Goal: Task Accomplishment & Management: Use online tool/utility

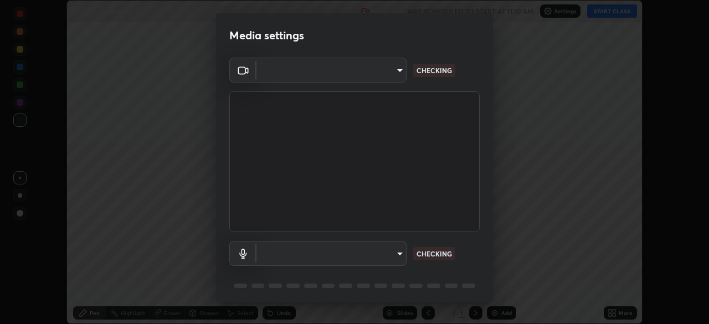
scroll to position [324, 709]
type input "573edd819c0ef8de467de5ce4ec508ac77a3347739658899c49f764764ac8f1c"
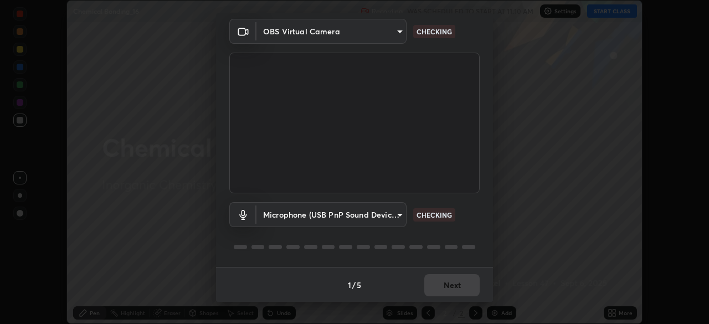
click at [399, 214] on body "Erase all Chemical Bonding_16 Recording WAS SCHEDULED TO START AT 11:10 AM Sett…" at bounding box center [354, 162] width 709 height 324
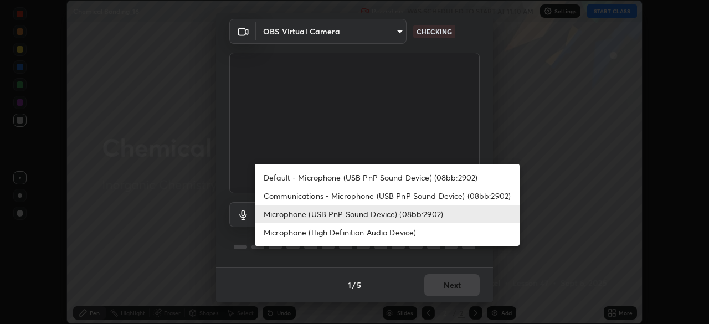
click at [420, 232] on li "Microphone (High Definition Audio Device)" at bounding box center [387, 232] width 265 height 18
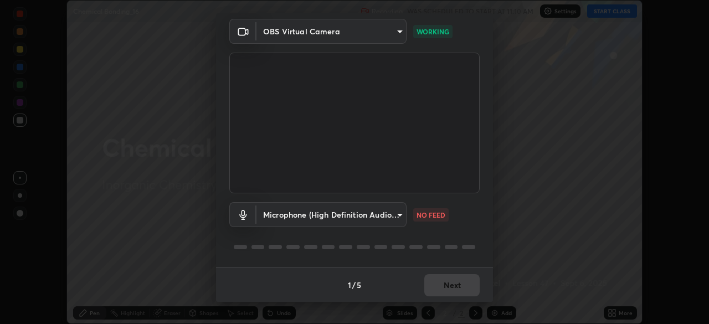
click at [394, 221] on body "Erase all Chemical Bonding_16 Recording WAS SCHEDULED TO START AT 11:10 AM Sett…" at bounding box center [354, 162] width 709 height 324
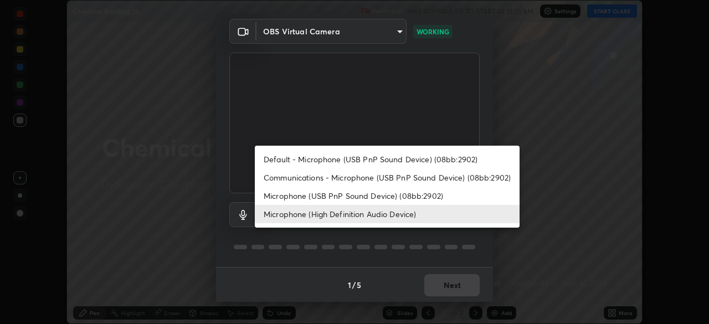
click at [415, 196] on li "Microphone (USB PnP Sound Device) (08bb:2902)" at bounding box center [387, 196] width 265 height 18
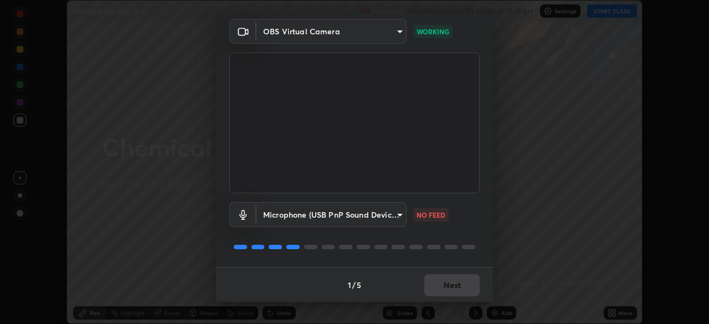
click at [388, 222] on body "Erase all Chemical Bonding_16 Recording WAS SCHEDULED TO START AT 11:10 AM Sett…" at bounding box center [354, 162] width 709 height 324
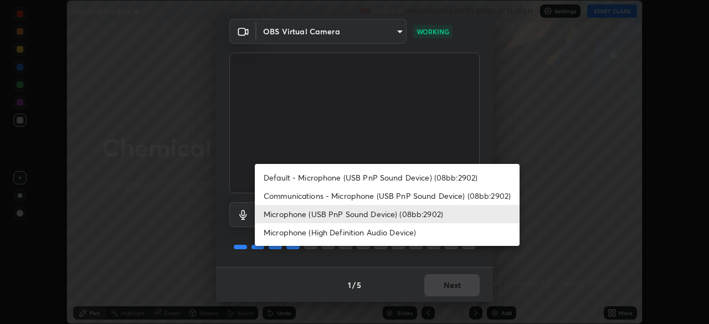
click at [395, 234] on li "Microphone (High Definition Audio Device)" at bounding box center [387, 232] width 265 height 18
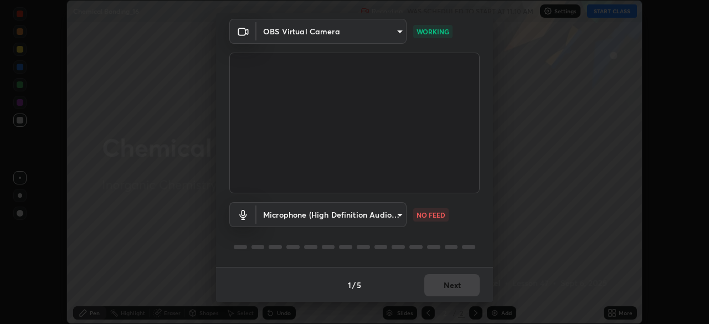
click at [397, 216] on body "Erase all Chemical Bonding_16 Recording WAS SCHEDULED TO START AT 11:10 AM Sett…" at bounding box center [354, 162] width 709 height 324
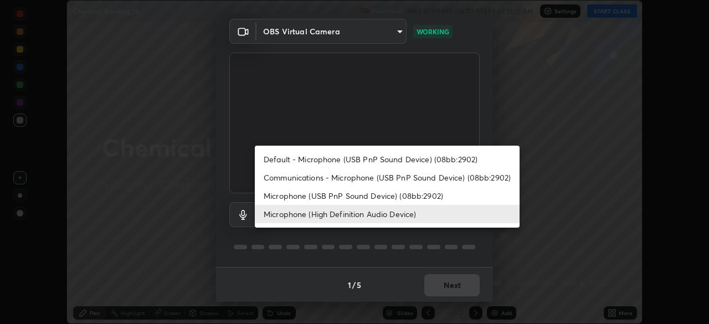
click at [406, 193] on li "Microphone (USB PnP Sound Device) (08bb:2902)" at bounding box center [387, 196] width 265 height 18
type input "4a2dc9a47d63407ca42aa92d4ca4604a5df5fa6e188ff671a70d2d411dece70e"
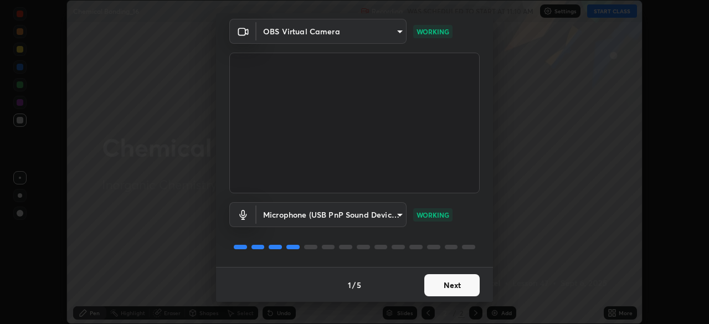
click at [457, 283] on button "Next" at bounding box center [452, 285] width 55 height 22
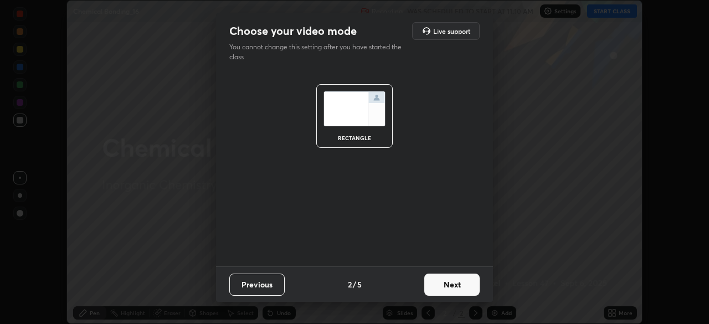
scroll to position [0, 0]
click at [459, 285] on button "Next" at bounding box center [452, 285] width 55 height 22
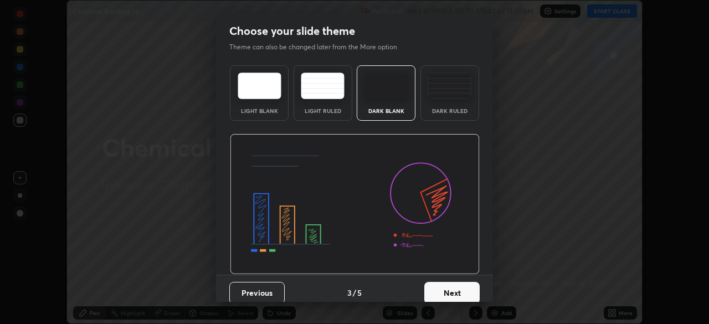
click at [463, 295] on button "Next" at bounding box center [452, 293] width 55 height 22
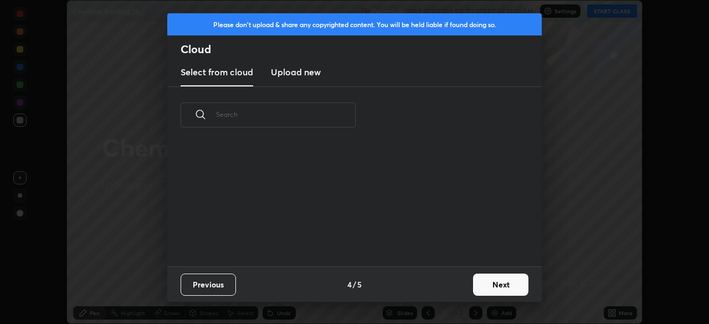
click at [463, 295] on div "Previous 4 / 5 Next" at bounding box center [354, 284] width 375 height 35
click at [491, 282] on button "Next" at bounding box center [500, 285] width 55 height 22
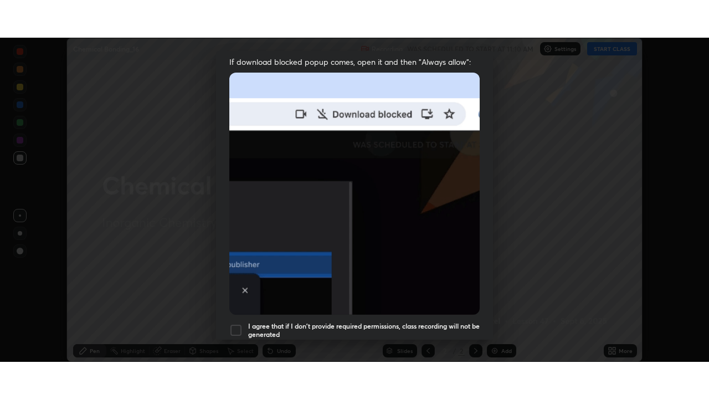
scroll to position [265, 0]
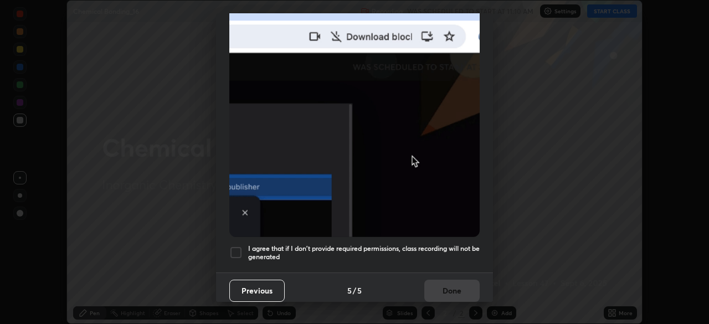
click at [451, 244] on h5 "I agree that if I don't provide required permissions, class recording will not …" at bounding box center [364, 252] width 232 height 17
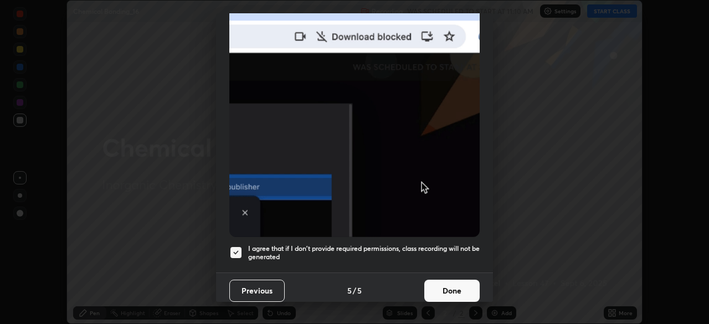
click at [455, 290] on button "Done" at bounding box center [452, 291] width 55 height 22
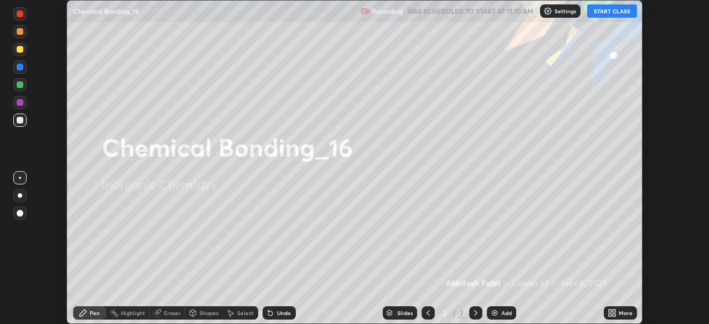
click at [616, 12] on button "START CLASS" at bounding box center [613, 10] width 50 height 13
click at [619, 316] on div "More" at bounding box center [620, 313] width 33 height 13
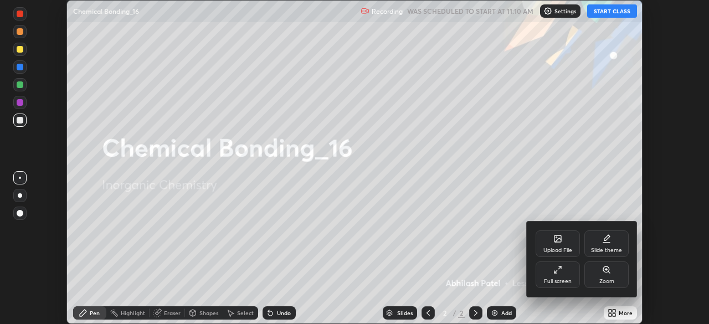
click at [574, 279] on div "Full screen" at bounding box center [558, 275] width 44 height 27
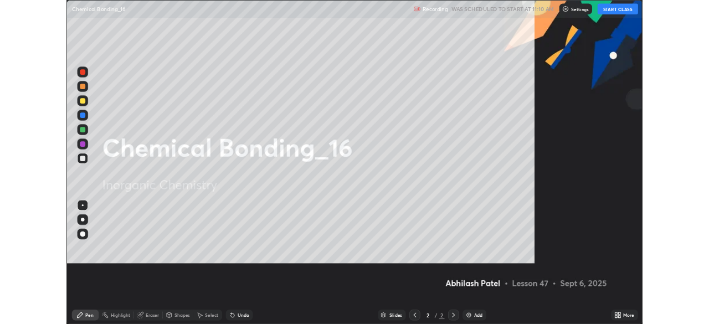
scroll to position [399, 709]
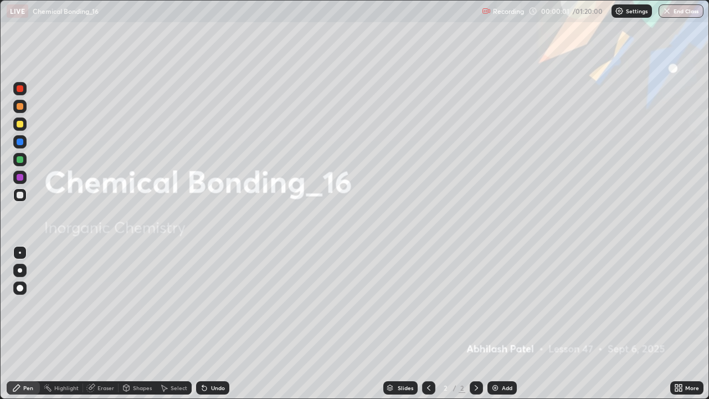
click at [510, 324] on div "Add" at bounding box center [507, 388] width 11 height 6
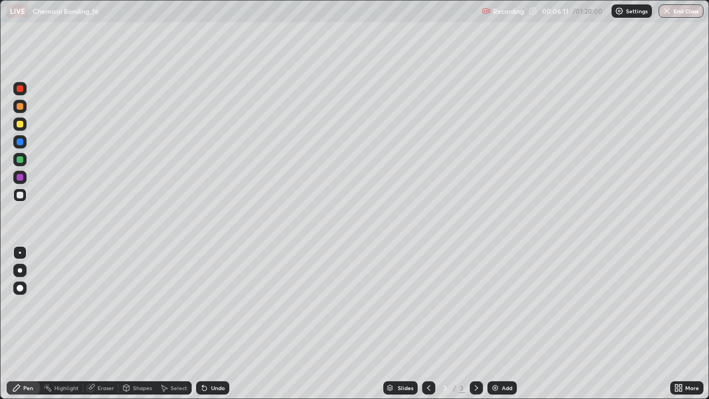
click at [21, 195] on div at bounding box center [20, 195] width 7 height 7
click at [21, 276] on div at bounding box center [19, 270] width 13 height 13
click at [20, 104] on div at bounding box center [20, 106] width 7 height 7
click at [111, 324] on div "Eraser" at bounding box center [106, 388] width 17 height 6
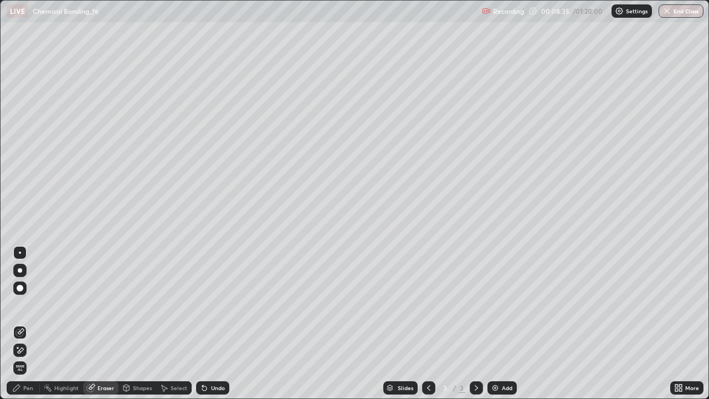
click at [28, 324] on div "Pen" at bounding box center [28, 388] width 10 height 6
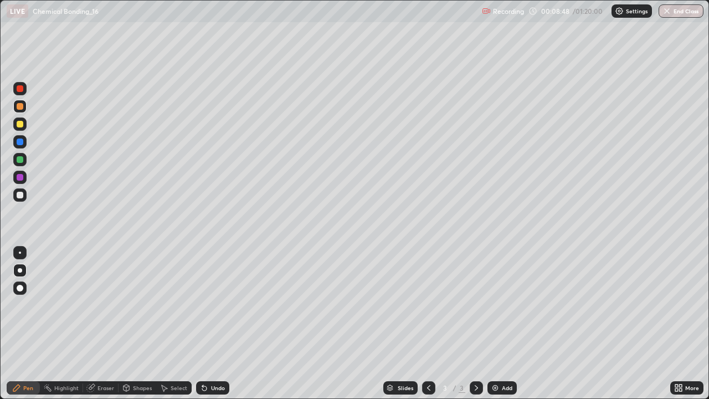
click at [20, 195] on div at bounding box center [20, 195] width 7 height 7
click at [225, 324] on div "Undo" at bounding box center [212, 387] width 33 height 13
click at [211, 324] on div "Undo" at bounding box center [218, 388] width 14 height 6
click at [224, 324] on div "Undo" at bounding box center [212, 387] width 33 height 13
click at [218, 324] on div "Undo" at bounding box center [218, 388] width 14 height 6
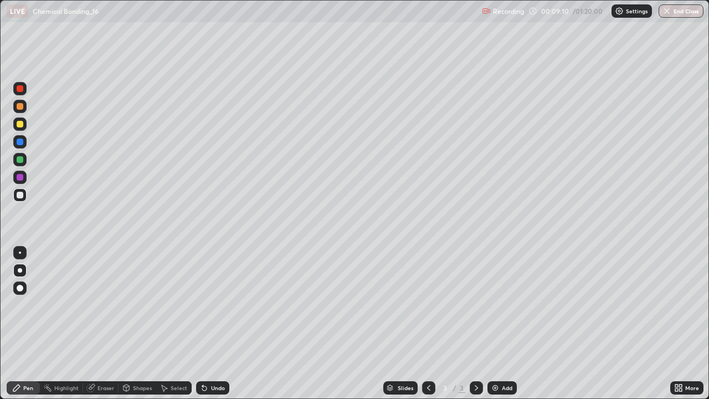
click at [219, 324] on div "Undo" at bounding box center [218, 388] width 14 height 6
click at [223, 324] on div "Undo" at bounding box center [212, 387] width 33 height 13
click at [498, 324] on div "Add" at bounding box center [502, 387] width 29 height 13
click at [214, 324] on div "Undo" at bounding box center [212, 387] width 33 height 13
click at [217, 324] on div "Undo" at bounding box center [218, 388] width 14 height 6
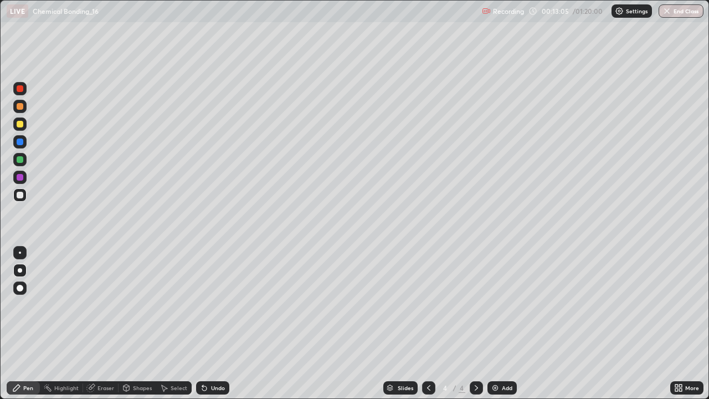
click at [220, 324] on div "Undo" at bounding box center [212, 387] width 33 height 13
click at [502, 324] on div "Add" at bounding box center [507, 388] width 11 height 6
click at [202, 324] on icon at bounding box center [202, 385] width 1 height 1
click at [496, 324] on img at bounding box center [495, 388] width 9 height 9
click at [181, 324] on div "Select" at bounding box center [179, 388] width 17 height 6
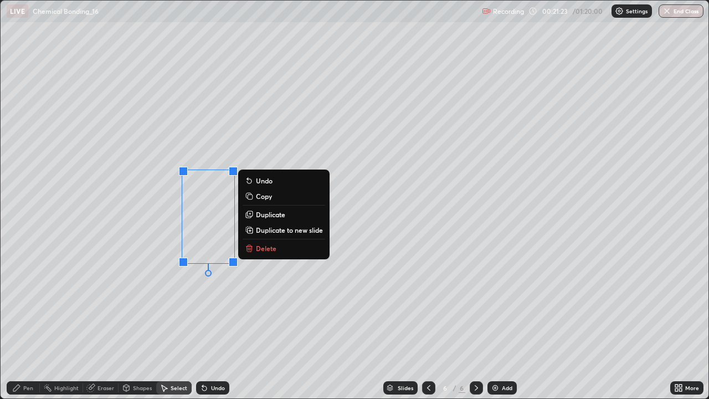
click at [285, 276] on div "0 ° Undo Copy Duplicate Duplicate to new slide Delete" at bounding box center [355, 200] width 709 height 399
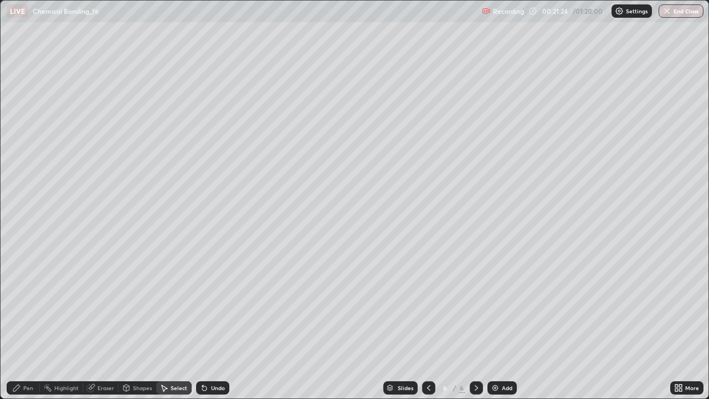
click at [31, 324] on div "Pen" at bounding box center [28, 388] width 10 height 6
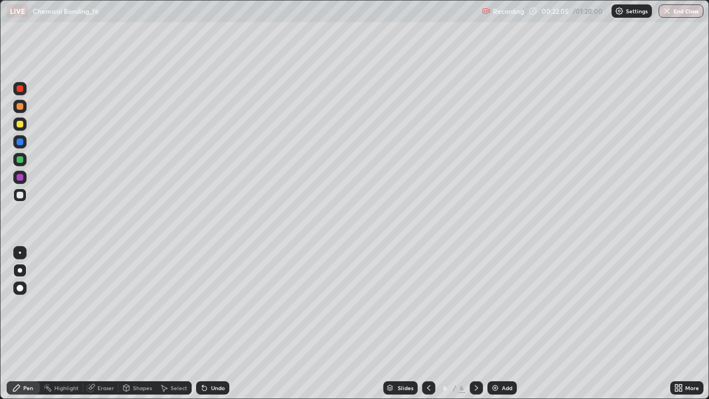
click at [21, 200] on div at bounding box center [19, 194] width 13 height 13
click at [17, 182] on div at bounding box center [19, 177] width 13 height 13
click at [21, 165] on div at bounding box center [19, 159] width 13 height 13
click at [20, 124] on div at bounding box center [20, 124] width 7 height 7
click at [498, 324] on img at bounding box center [495, 388] width 9 height 9
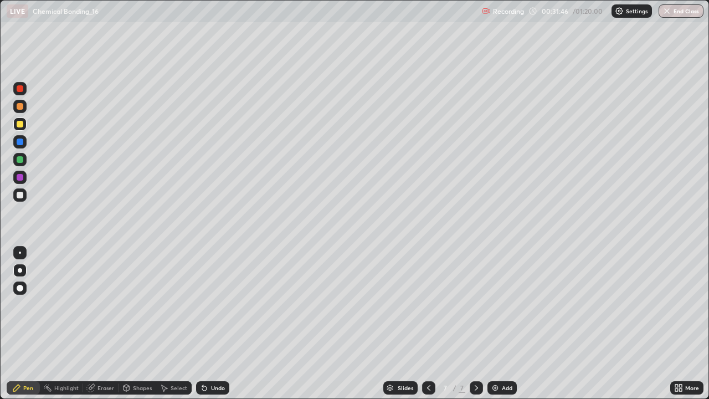
click at [213, 324] on div "Undo" at bounding box center [212, 387] width 33 height 13
click at [142, 324] on div "Shapes" at bounding box center [142, 388] width 19 height 6
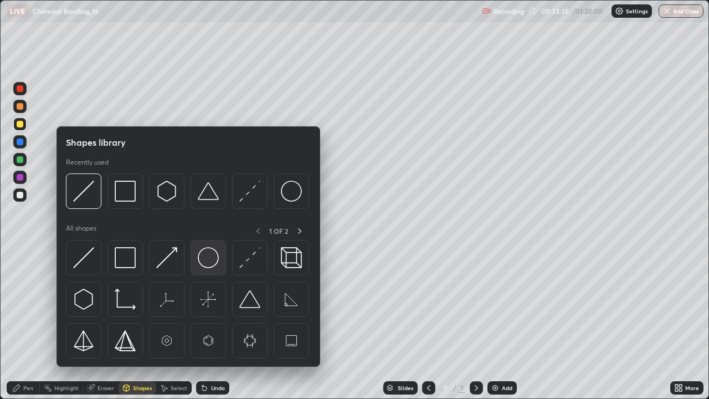
click at [220, 261] on div at bounding box center [208, 257] width 35 height 35
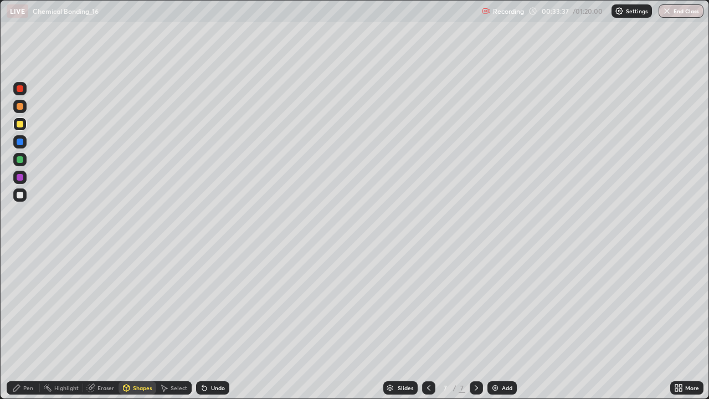
click at [27, 324] on div "Pen" at bounding box center [28, 388] width 10 height 6
click at [23, 154] on div at bounding box center [19, 159] width 13 height 13
click at [218, 324] on div "Undo" at bounding box center [218, 388] width 14 height 6
click at [216, 324] on div "Undo" at bounding box center [218, 388] width 14 height 6
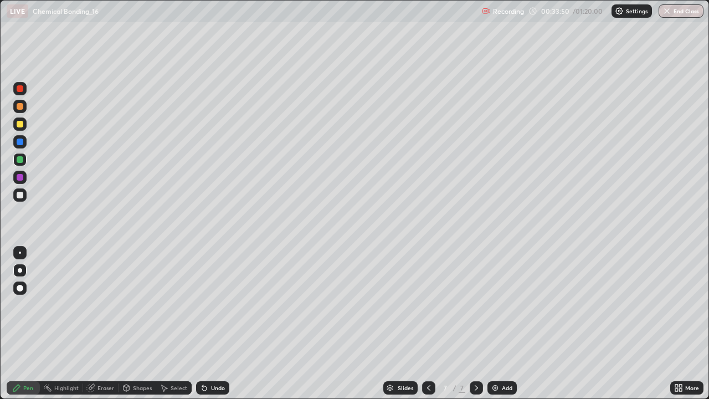
click at [216, 324] on div "Undo" at bounding box center [218, 388] width 14 height 6
click at [215, 324] on div "Undo" at bounding box center [218, 388] width 14 height 6
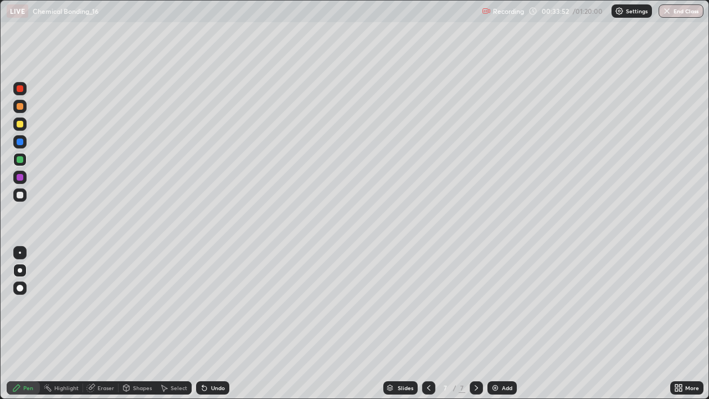
click at [214, 324] on div "Undo" at bounding box center [218, 388] width 14 height 6
click at [212, 324] on div "Undo" at bounding box center [218, 388] width 14 height 6
click at [211, 324] on div "Undo" at bounding box center [218, 388] width 14 height 6
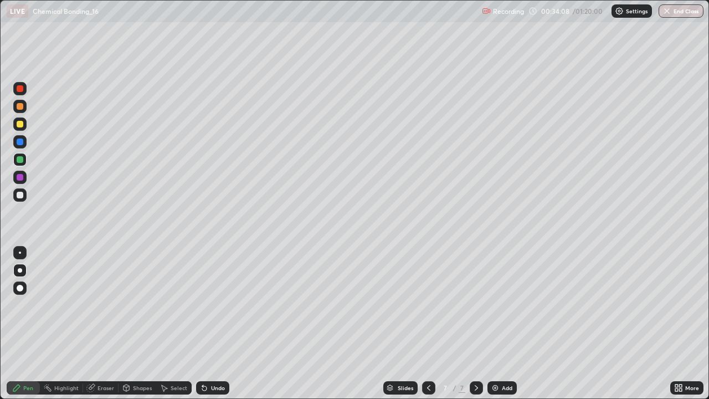
click at [211, 324] on div "Undo" at bounding box center [218, 388] width 14 height 6
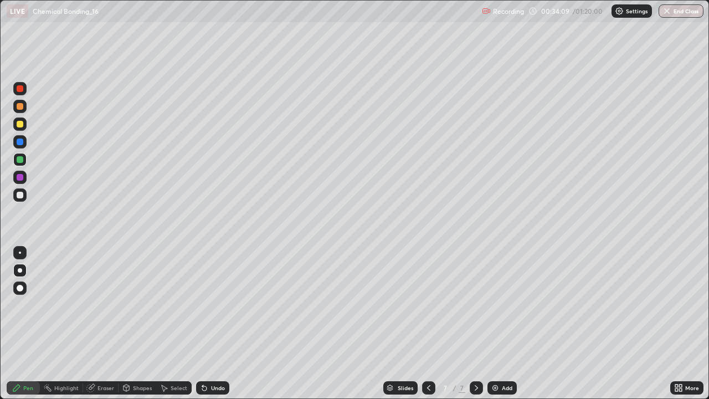
click at [211, 324] on div "Undo" at bounding box center [218, 388] width 14 height 6
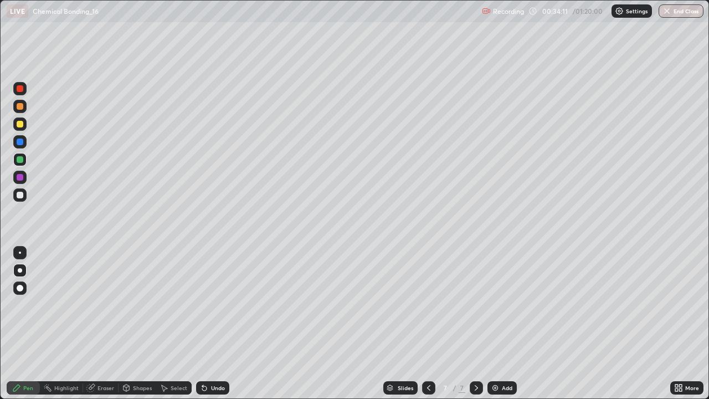
click at [211, 324] on div "Undo" at bounding box center [218, 388] width 14 height 6
click at [210, 324] on div "Undo" at bounding box center [212, 387] width 33 height 13
click at [216, 324] on div "Undo" at bounding box center [218, 388] width 14 height 6
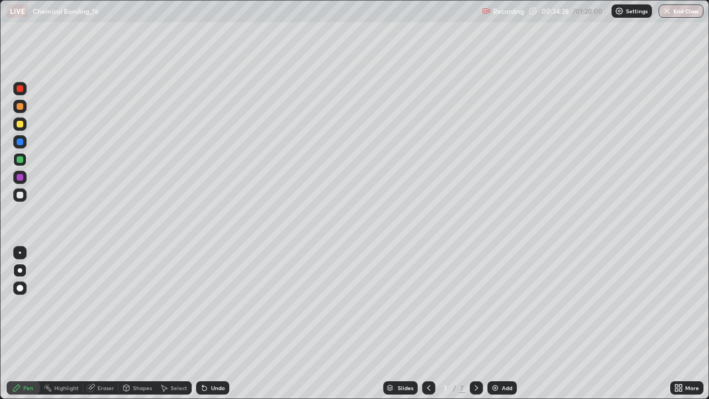
click at [216, 324] on div "Undo" at bounding box center [218, 388] width 14 height 6
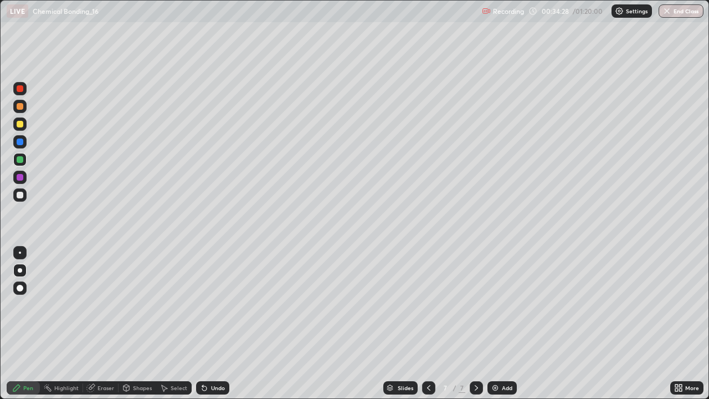
click at [216, 324] on div "Undo" at bounding box center [218, 388] width 14 height 6
click at [215, 324] on div "Undo" at bounding box center [218, 388] width 14 height 6
click at [21, 124] on div at bounding box center [20, 124] width 7 height 7
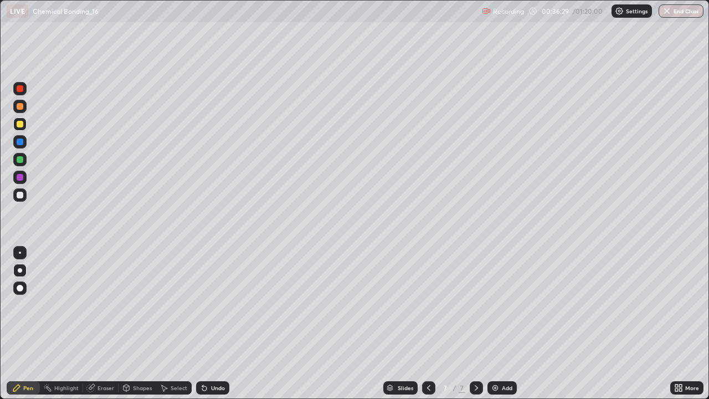
click at [430, 324] on icon at bounding box center [429, 388] width 9 height 9
click at [428, 324] on icon at bounding box center [429, 388] width 9 height 9
click at [475, 324] on icon at bounding box center [476, 388] width 3 height 6
click at [480, 324] on div at bounding box center [476, 387] width 13 height 13
click at [481, 324] on div at bounding box center [476, 388] width 13 height 22
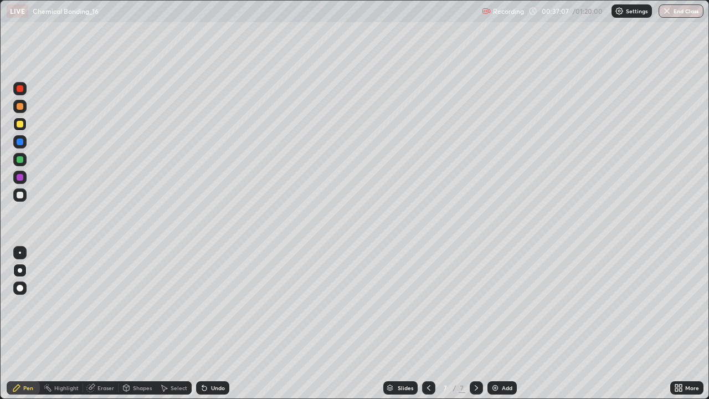
click at [428, 324] on icon at bounding box center [429, 388] width 9 height 9
click at [427, 324] on icon at bounding box center [429, 388] width 9 height 9
click at [474, 324] on icon at bounding box center [476, 388] width 9 height 9
click at [473, 324] on icon at bounding box center [476, 388] width 9 height 9
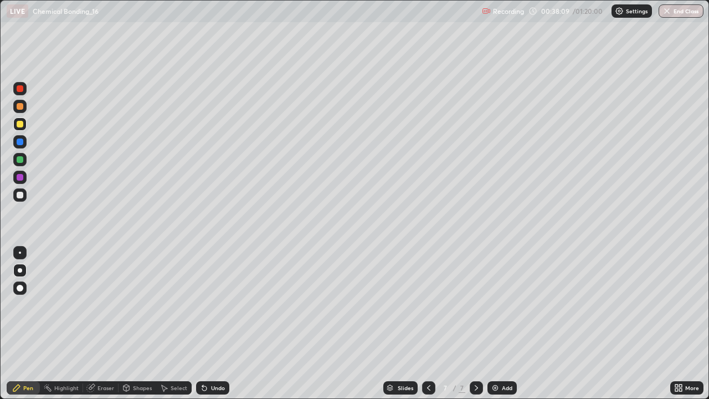
click at [427, 324] on icon at bounding box center [428, 388] width 3 height 6
click at [428, 324] on icon at bounding box center [429, 388] width 9 height 9
click at [473, 324] on icon at bounding box center [476, 388] width 9 height 9
click at [476, 324] on icon at bounding box center [476, 388] width 9 height 9
click at [480, 324] on icon at bounding box center [476, 388] width 9 height 9
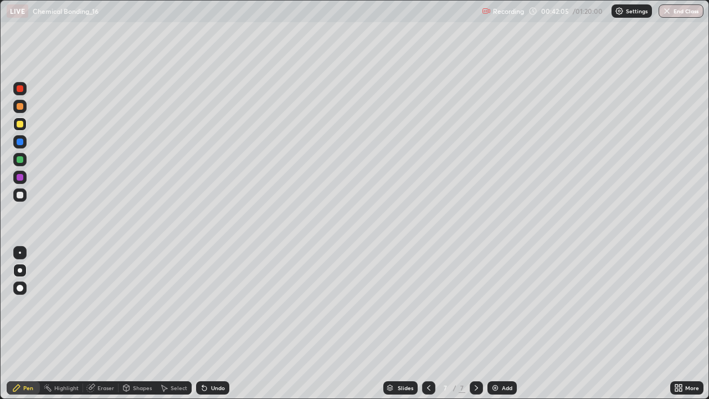
click at [480, 324] on icon at bounding box center [476, 388] width 9 height 9
click at [475, 324] on icon at bounding box center [476, 388] width 9 height 9
click at [477, 324] on icon at bounding box center [476, 388] width 9 height 9
click at [476, 324] on icon at bounding box center [476, 388] width 9 height 9
click at [502, 324] on div "Add" at bounding box center [507, 388] width 11 height 6
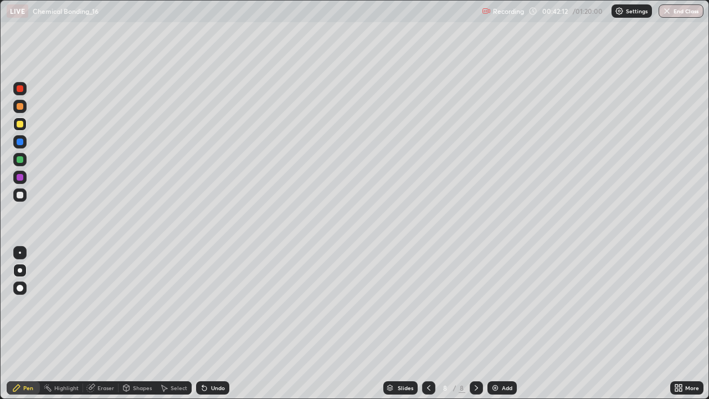
click at [139, 324] on div "Shapes" at bounding box center [142, 388] width 19 height 6
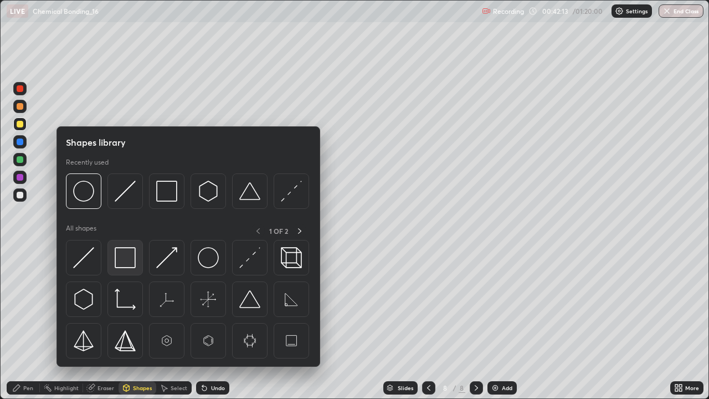
click at [130, 263] on img at bounding box center [125, 257] width 21 height 21
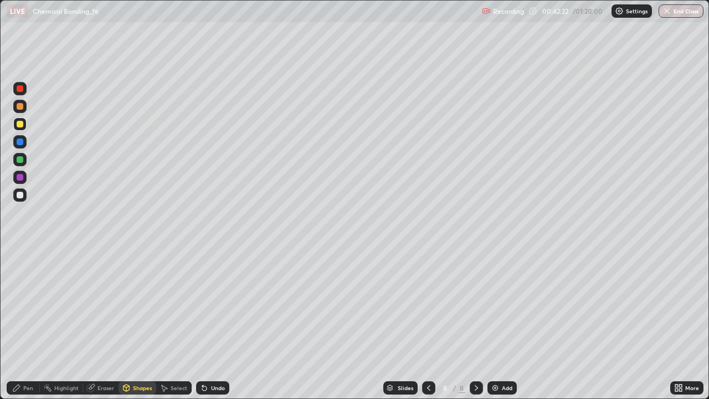
click at [30, 324] on div "Pen" at bounding box center [28, 388] width 10 height 6
click at [171, 324] on div "Select" at bounding box center [179, 388] width 17 height 6
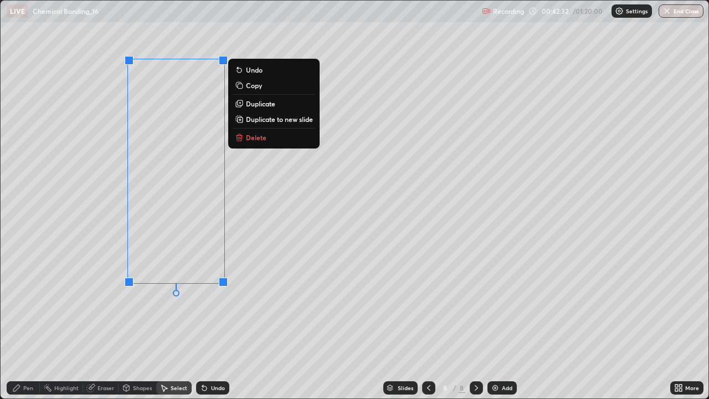
click at [274, 101] on p "Duplicate" at bounding box center [260, 103] width 29 height 9
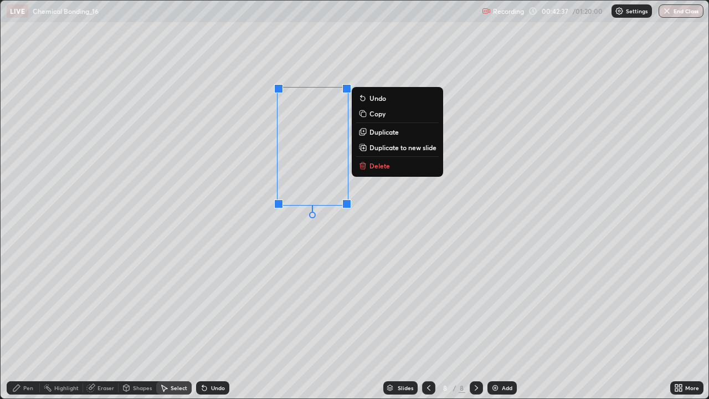
click at [297, 246] on div "0 ° Undo Copy Duplicate Duplicate to new slide Delete" at bounding box center [355, 200] width 709 height 399
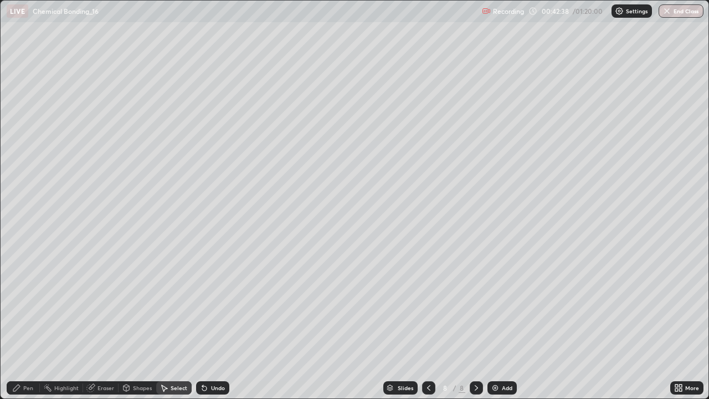
click at [102, 324] on div "Eraser" at bounding box center [106, 388] width 17 height 6
click at [28, 324] on div "Pen" at bounding box center [23, 387] width 33 height 13
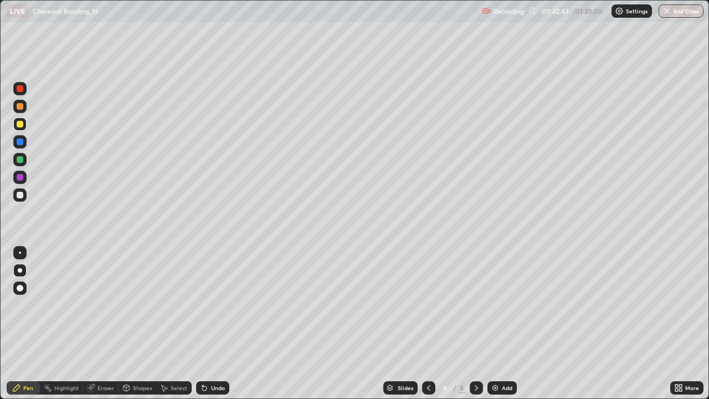
click at [175, 324] on div "Select" at bounding box center [179, 388] width 17 height 6
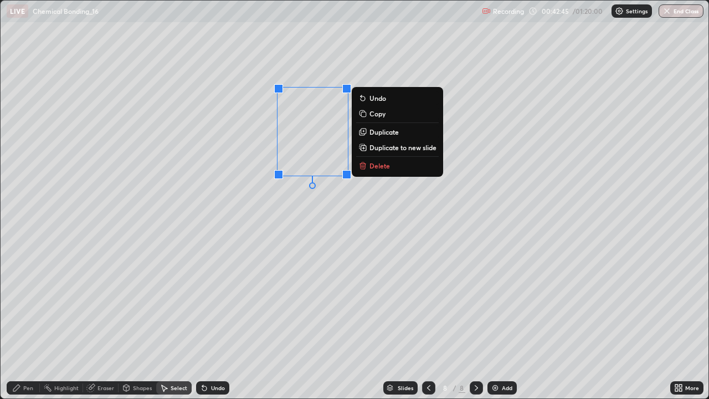
click at [389, 131] on p "Duplicate" at bounding box center [384, 131] width 29 height 9
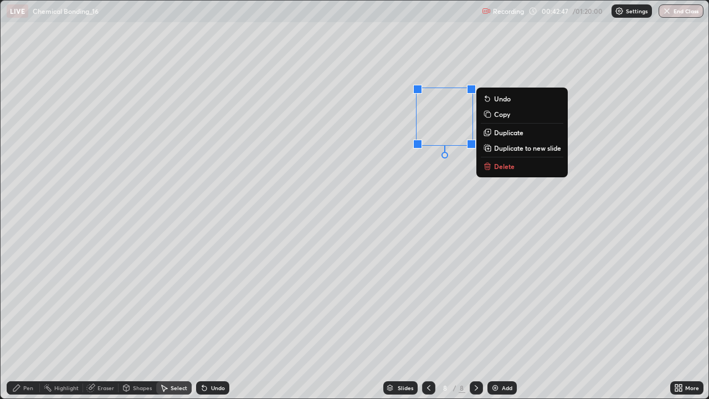
click at [453, 189] on div "0 ° Undo Copy Duplicate Duplicate to new slide Delete" at bounding box center [355, 200] width 709 height 399
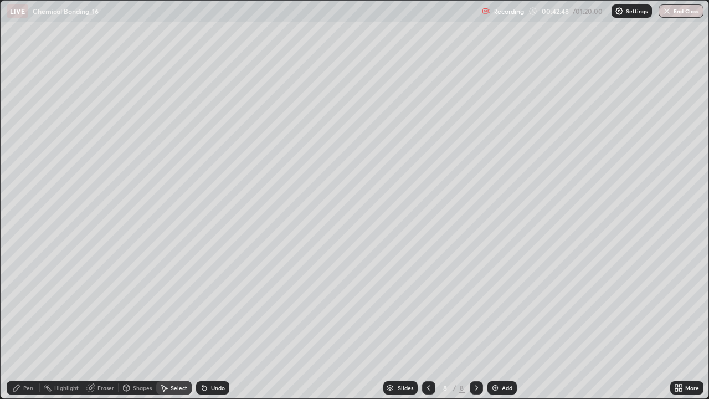
click at [32, 324] on div "Pen" at bounding box center [28, 388] width 10 height 6
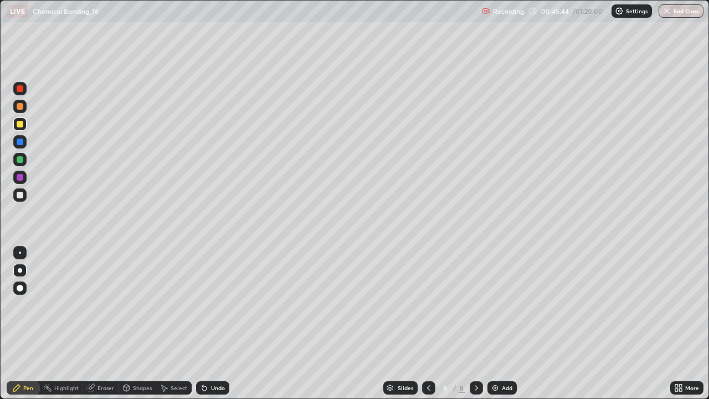
click at [494, 324] on img at bounding box center [495, 388] width 9 height 9
click at [212, 324] on div "Undo" at bounding box center [218, 388] width 14 height 6
click at [21, 140] on div at bounding box center [20, 142] width 7 height 7
click at [20, 195] on div at bounding box center [20, 195] width 7 height 7
click at [218, 324] on div "Undo" at bounding box center [212, 387] width 33 height 13
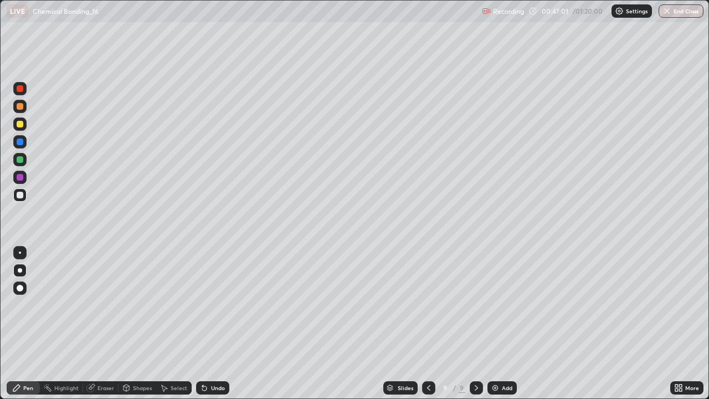
click at [219, 324] on div "Undo" at bounding box center [218, 388] width 14 height 6
click at [216, 324] on div "Undo" at bounding box center [218, 388] width 14 height 6
click at [18, 180] on div at bounding box center [20, 177] width 7 height 7
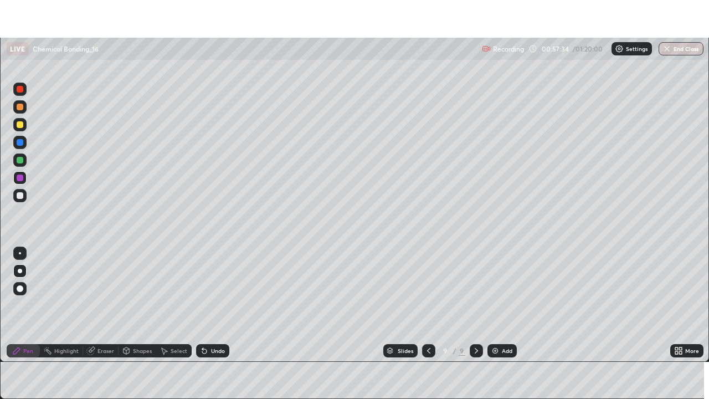
scroll to position [55102, 54718]
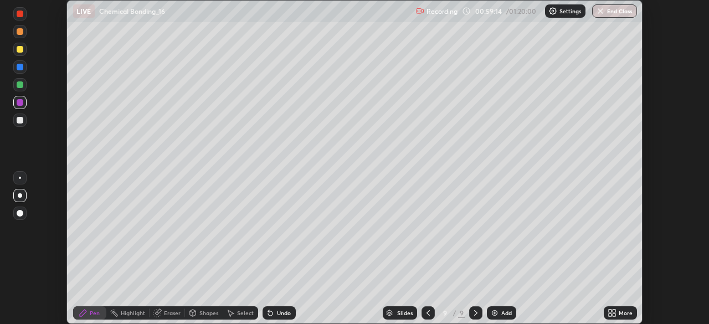
click at [614, 311] on icon at bounding box center [614, 311] width 3 height 3
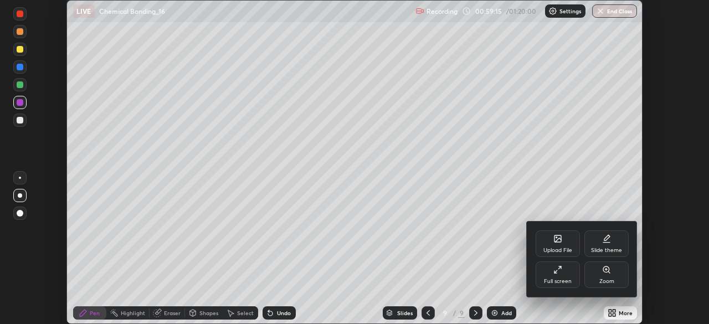
click at [562, 278] on div "Full screen" at bounding box center [558, 275] width 44 height 27
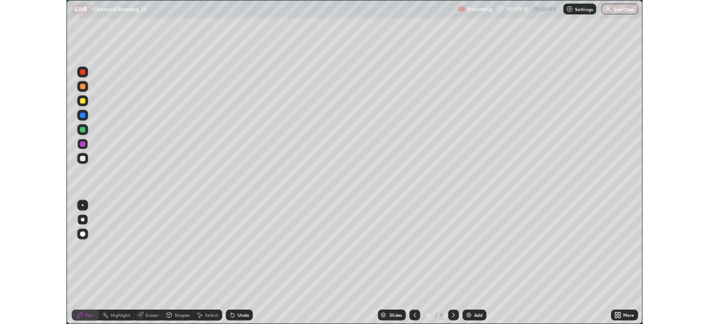
scroll to position [399, 709]
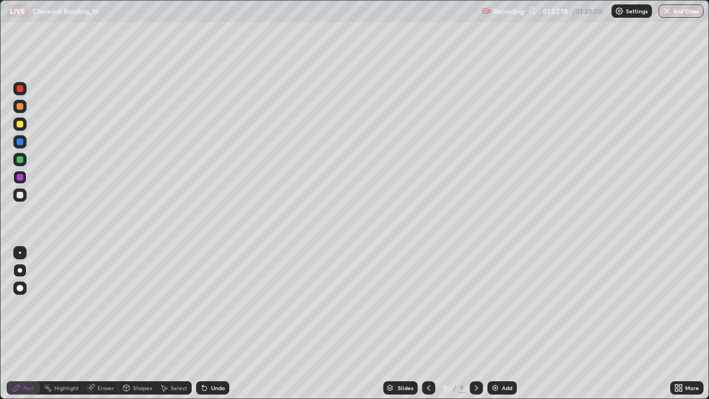
click at [507, 324] on div "Add" at bounding box center [507, 388] width 11 height 6
click at [18, 193] on div at bounding box center [20, 195] width 7 height 7
click at [105, 324] on div "Eraser" at bounding box center [106, 388] width 17 height 6
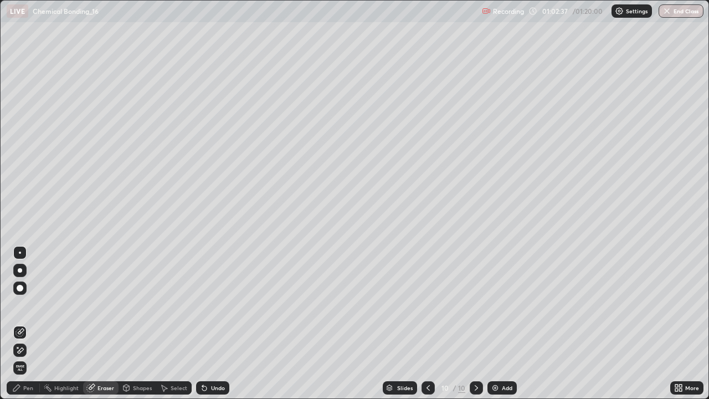
click at [31, 324] on div "Pen" at bounding box center [28, 388] width 10 height 6
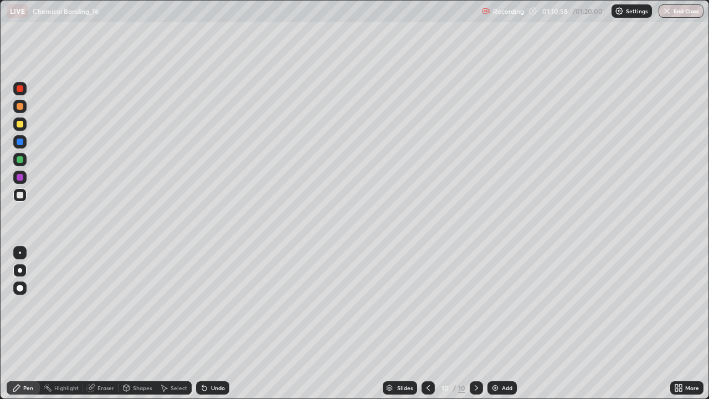
click at [690, 8] on button "End Class" at bounding box center [681, 10] width 45 height 13
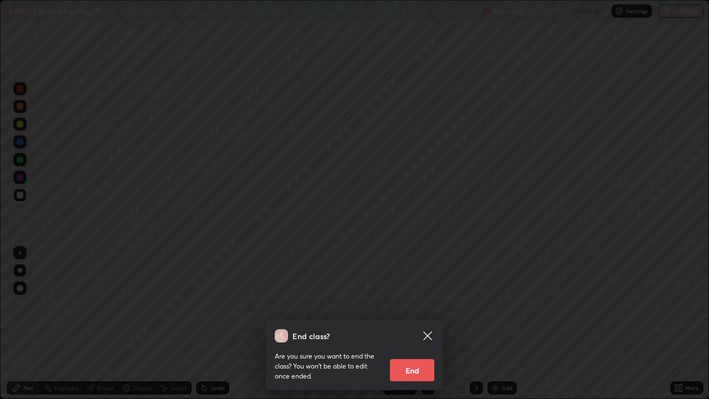
click at [423, 324] on button "End" at bounding box center [412, 370] width 44 height 22
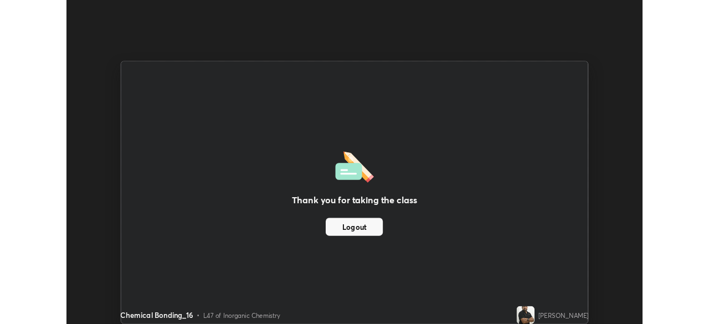
scroll to position [55102, 54718]
